Goal: Information Seeking & Learning: Learn about a topic

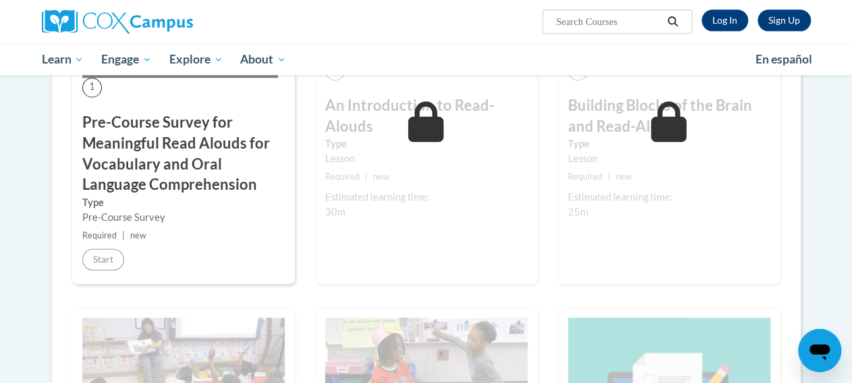
scroll to position [792, 0]
click at [128, 179] on h3 "Pre-Course Survey for Meaningful Read Alouds for Vocabulary and Oral Language C…" at bounding box center [183, 154] width 202 height 83
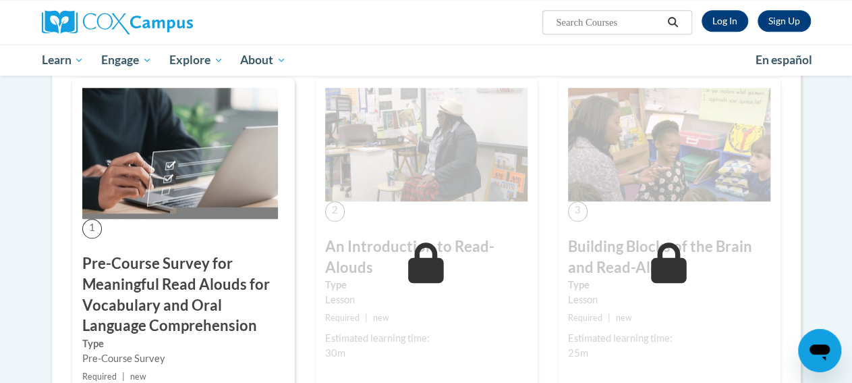
scroll to position [582, 0]
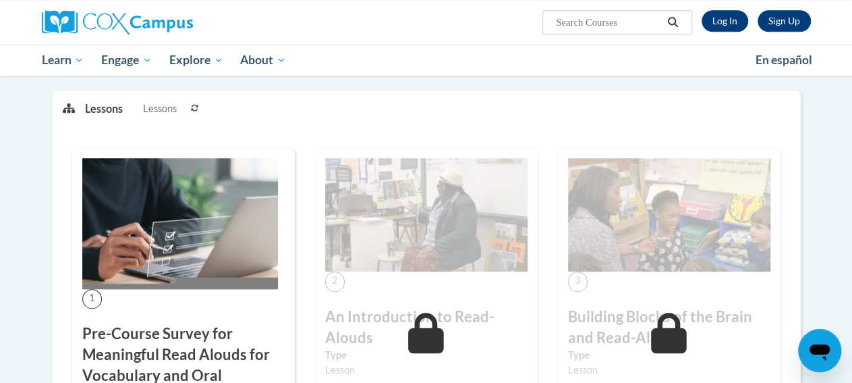
click at [141, 186] on img at bounding box center [180, 223] width 196 height 131
click at [132, 264] on img at bounding box center [180, 223] width 196 height 131
click at [113, 105] on p "Lessons" at bounding box center [104, 108] width 38 height 15
click at [616, 149] on div "3 Building Blocks of the Brain and Read-Alouds Type Lesson Required | new Estim…" at bounding box center [669, 321] width 223 height 347
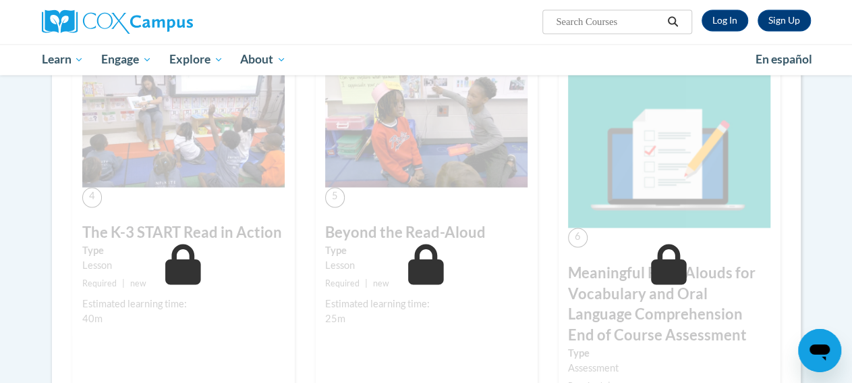
scroll to position [1283, 0]
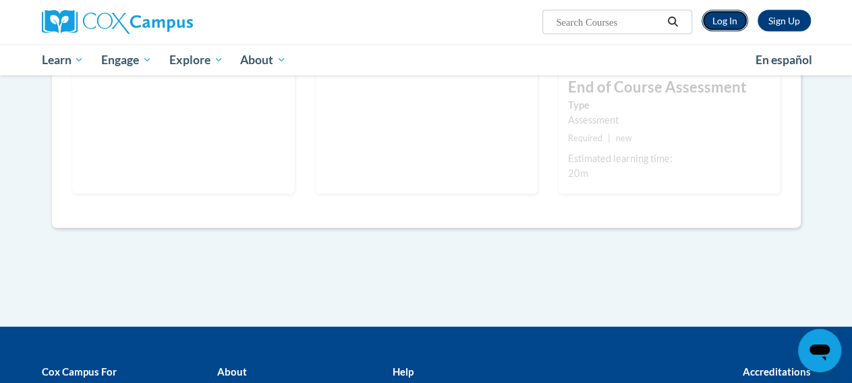
click at [721, 25] on link "Log In" at bounding box center [725, 21] width 47 height 22
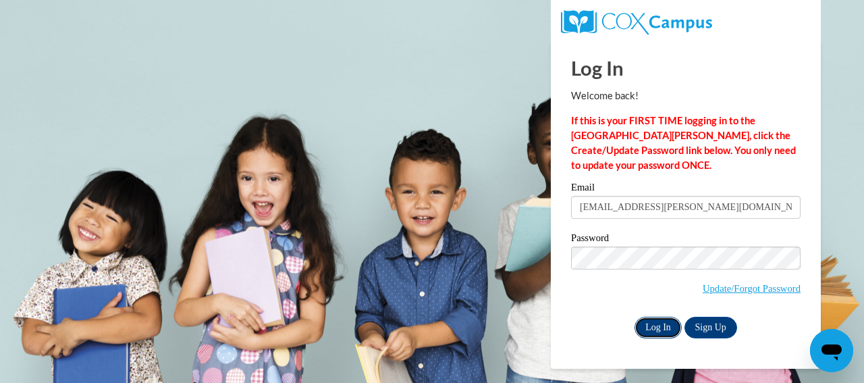
click at [665, 327] on input "Log In" at bounding box center [657, 327] width 47 height 22
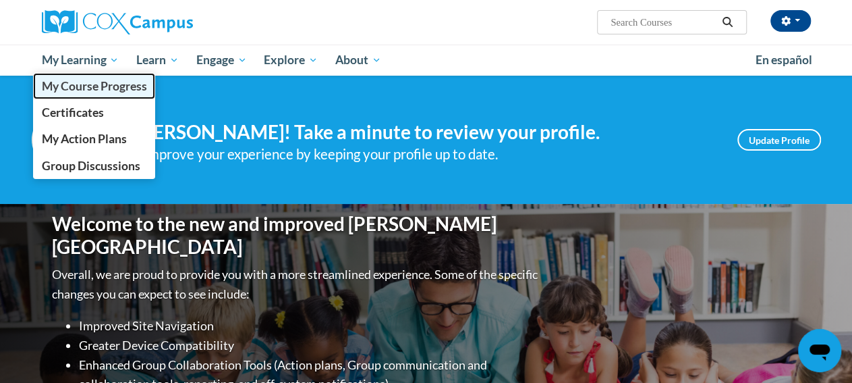
click at [73, 92] on span "My Course Progress" at bounding box center [93, 86] width 105 height 14
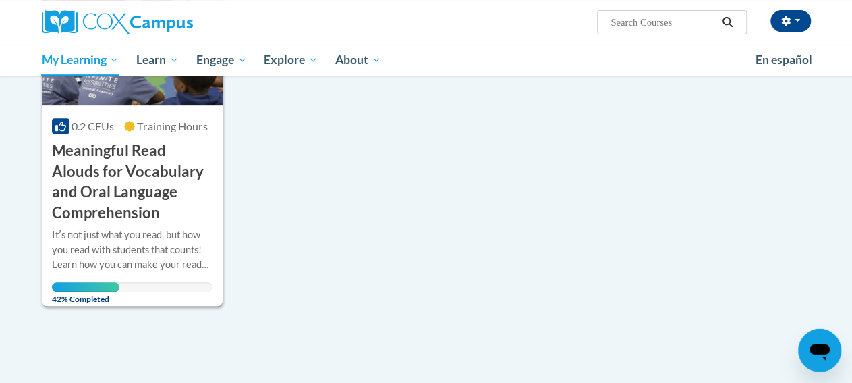
scroll to position [281, 0]
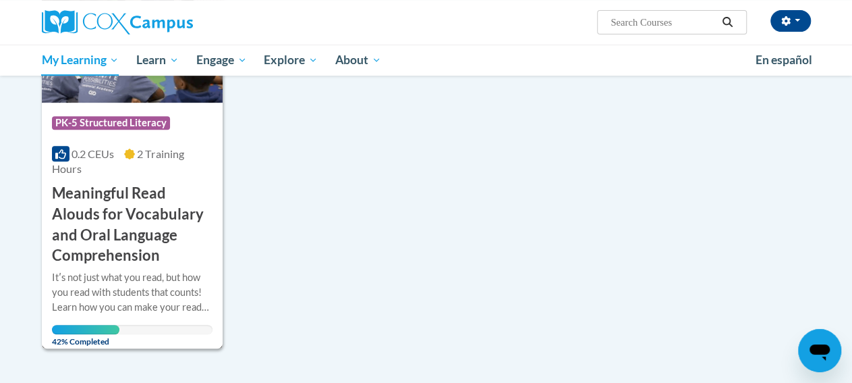
click at [96, 223] on h3 "Meaningful Read Alouds for Vocabulary and Oral Language Comprehension" at bounding box center [132, 224] width 161 height 83
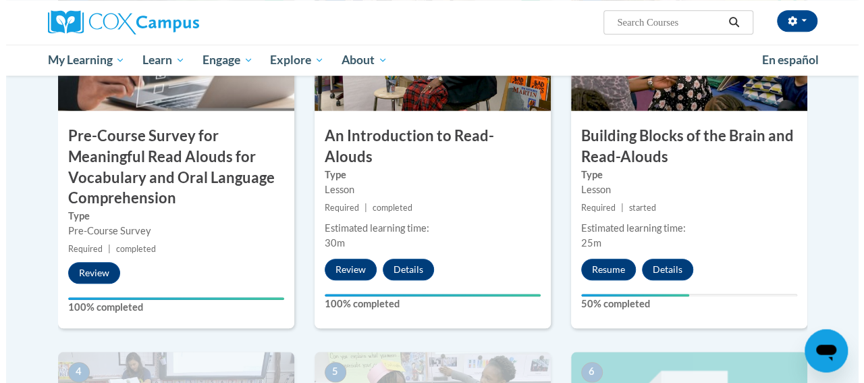
scroll to position [421, 0]
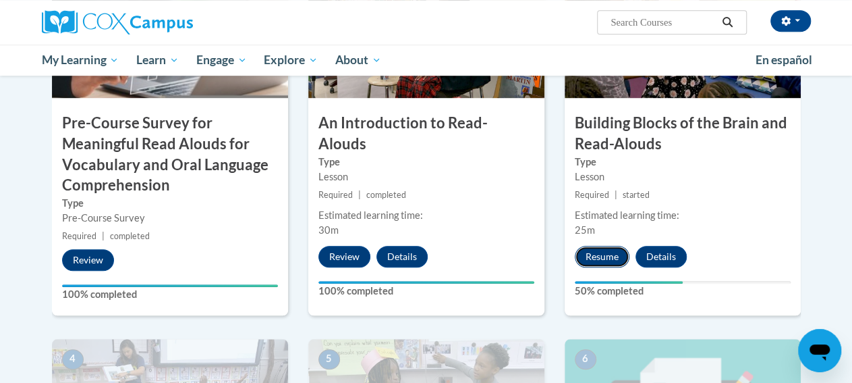
click at [589, 258] on button "Resume" at bounding box center [602, 257] width 55 height 22
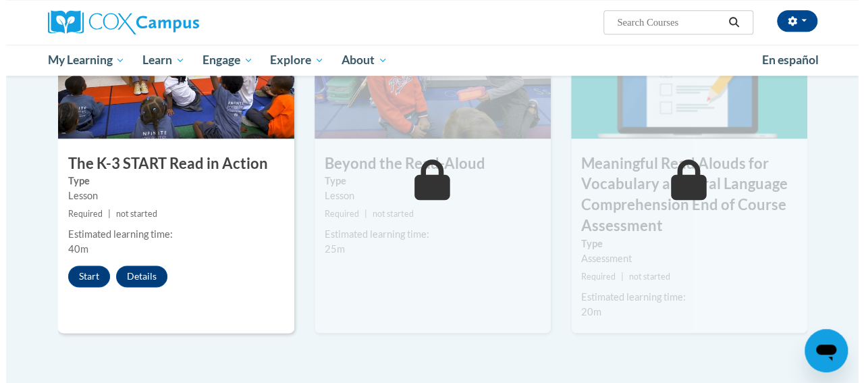
scroll to position [772, 0]
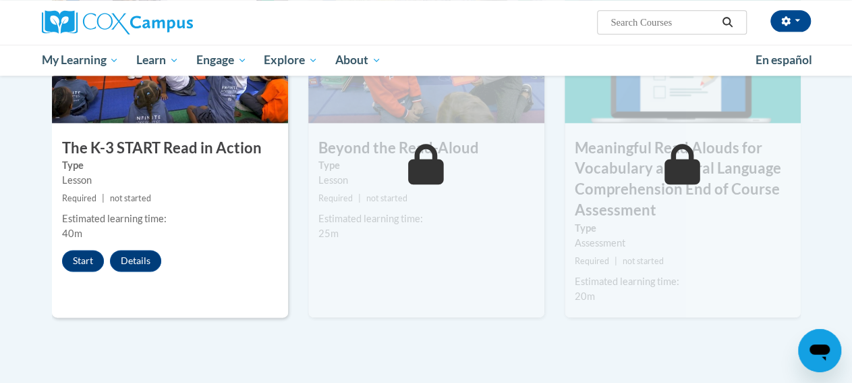
click at [74, 271] on div "4 The K-3 START Read in Action Type Lesson Required | not started Estimated lea…" at bounding box center [170, 152] width 236 height 329
click at [80, 253] on button "Start" at bounding box center [83, 261] width 42 height 22
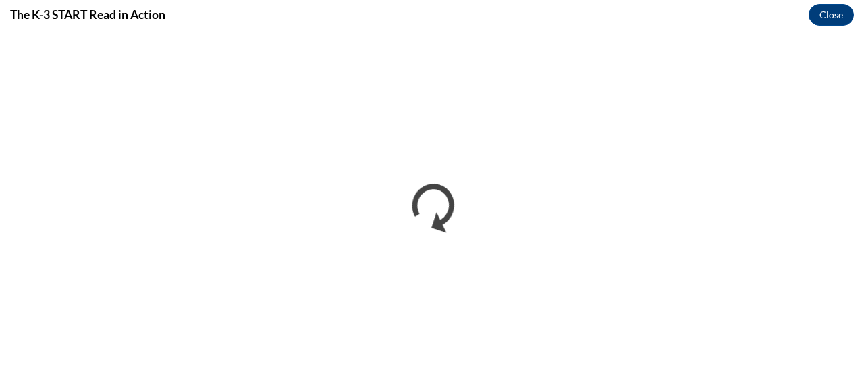
scroll to position [0, 0]
